Goal: Task Accomplishment & Management: Manage account settings

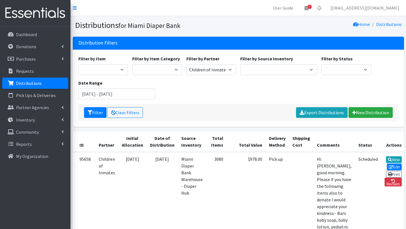
scroll to position [0, 0]
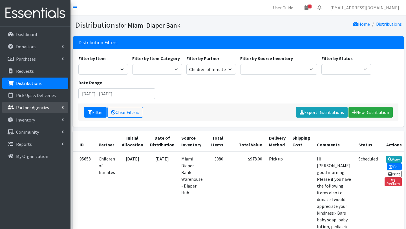
click at [38, 108] on p "Partner Agencies" at bounding box center [32, 108] width 33 height 6
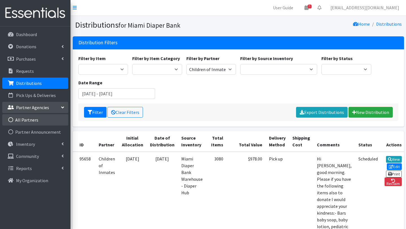
click at [31, 120] on link "All Partners" at bounding box center [35, 119] width 66 height 11
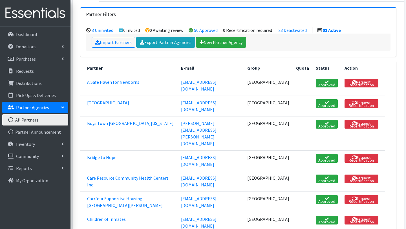
scroll to position [47, 0]
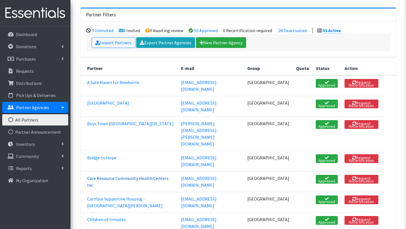
click at [164, 175] on link "Care Resource Community Health Centers Inc" at bounding box center [127, 181] width 81 height 12
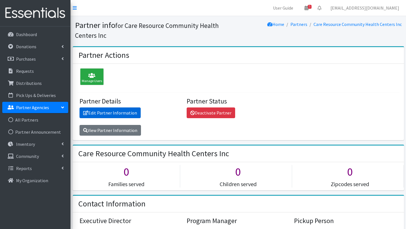
click at [119, 112] on link "Edit Partner Information" at bounding box center [109, 112] width 61 height 11
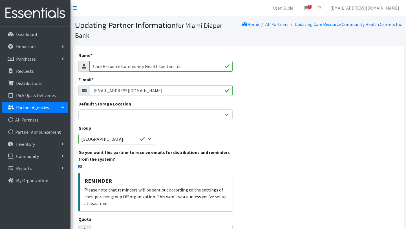
click at [154, 92] on input "[EMAIL_ADDRESS][DOMAIN_NAME]" at bounding box center [161, 90] width 143 height 11
type input "m"
paste input "ctello@careresource.org"
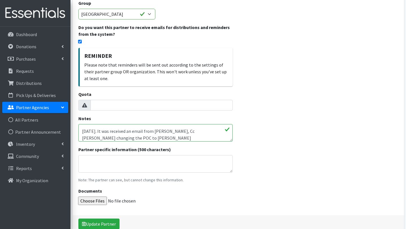
scroll to position [41, 0]
type input "ctello@careresource.org"
drag, startPoint x: 135, startPoint y: 136, endPoint x: 229, endPoint y: 139, distance: 93.6
click at [226, 137] on textarea "Tier 4: 1,250 diapers per month or 25 kids 04.28.2025. An email was received ab…" at bounding box center [155, 132] width 154 height 17
paste textarea "ctello"
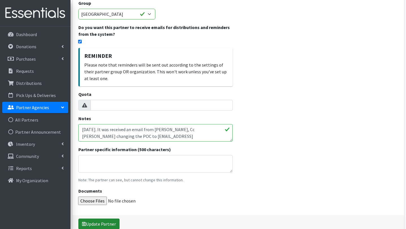
type textarea "Tier 4: 1,250 diapers per month or 25 kids 04.28.2025. An email was received ab…"
click at [105, 223] on button "Update Partner" at bounding box center [98, 223] width 41 height 11
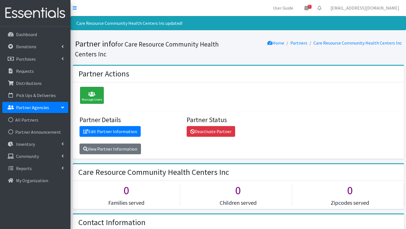
click at [96, 97] on div "Manage Users" at bounding box center [92, 95] width 24 height 17
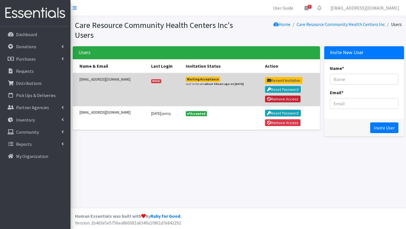
click at [283, 98] on button "Remove Access" at bounding box center [283, 99] width 36 height 7
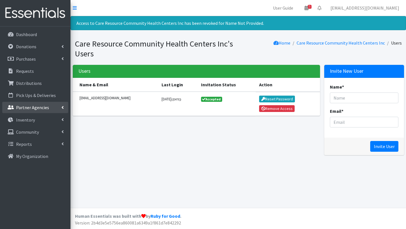
click at [35, 109] on p "Partner Agencies" at bounding box center [32, 108] width 33 height 6
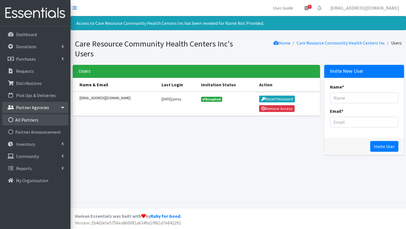
click at [35, 117] on link "All Partners" at bounding box center [35, 119] width 66 height 11
